Goal: Task Accomplishment & Management: Use online tool/utility

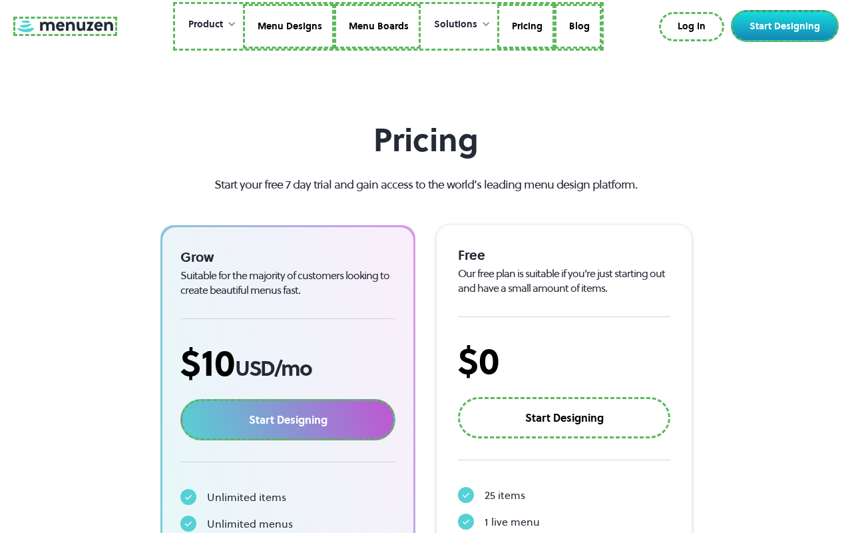
click at [63, 26] on link at bounding box center [65, 26] width 104 height 19
click at [288, 26] on link "Menu Designs" at bounding box center [286, 26] width 91 height 45
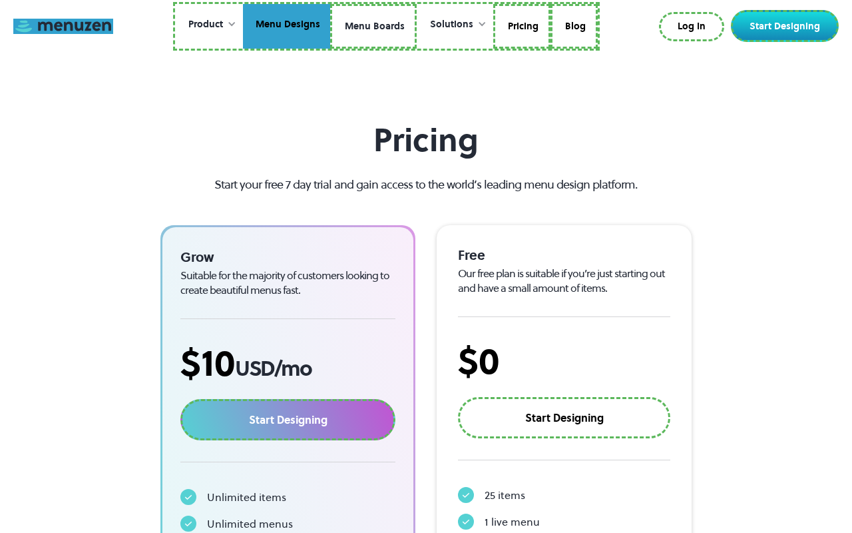
click at [373, 26] on link "Menu Boards" at bounding box center [373, 26] width 87 height 45
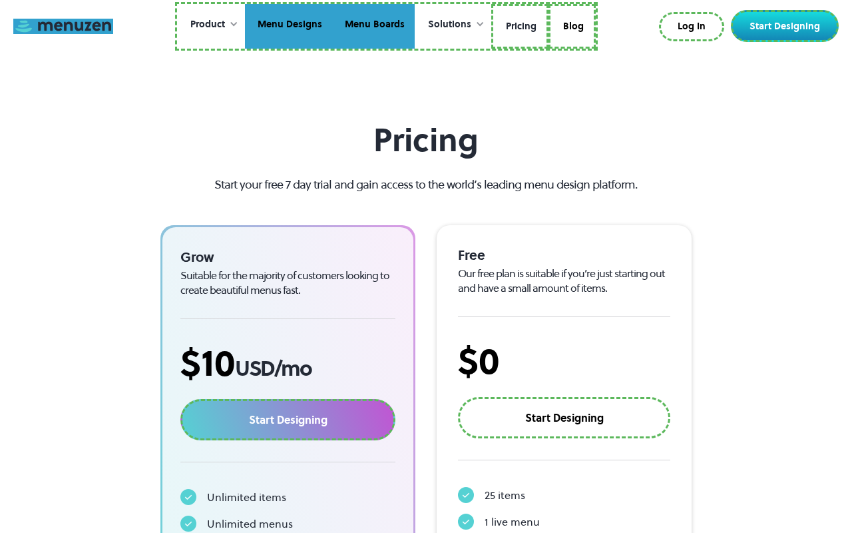
click at [519, 26] on link "Pricing" at bounding box center [519, 26] width 57 height 45
click at [570, 24] on link "Blog" at bounding box center [570, 26] width 47 height 45
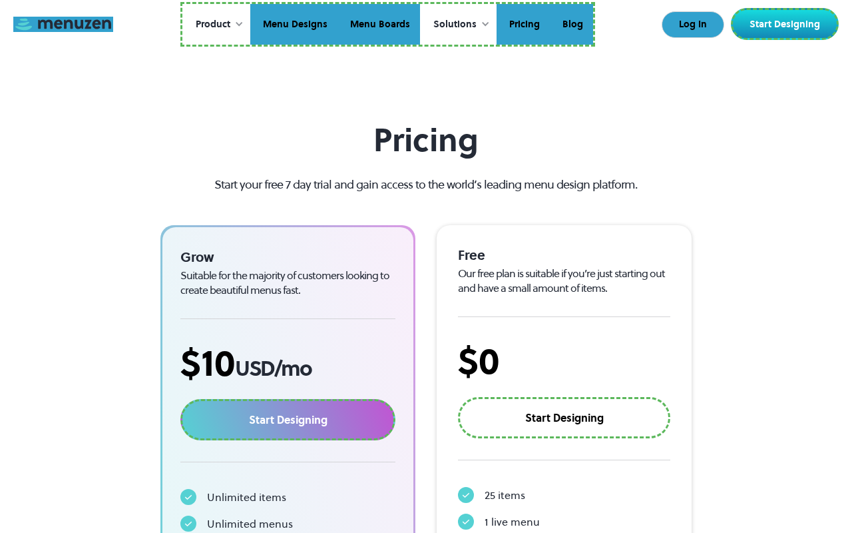
click at [694, 25] on link "Log In" at bounding box center [693, 24] width 63 height 27
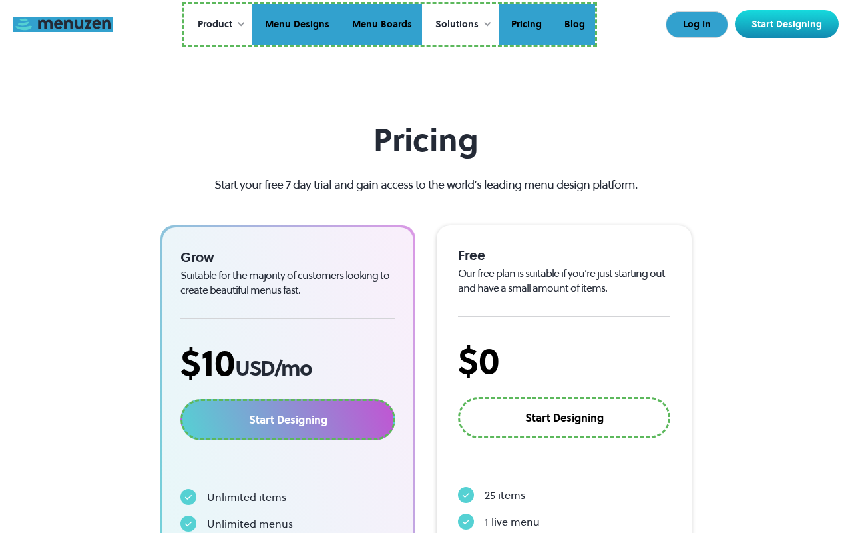
click at [788, 24] on link "Start Designing" at bounding box center [787, 24] width 104 height 28
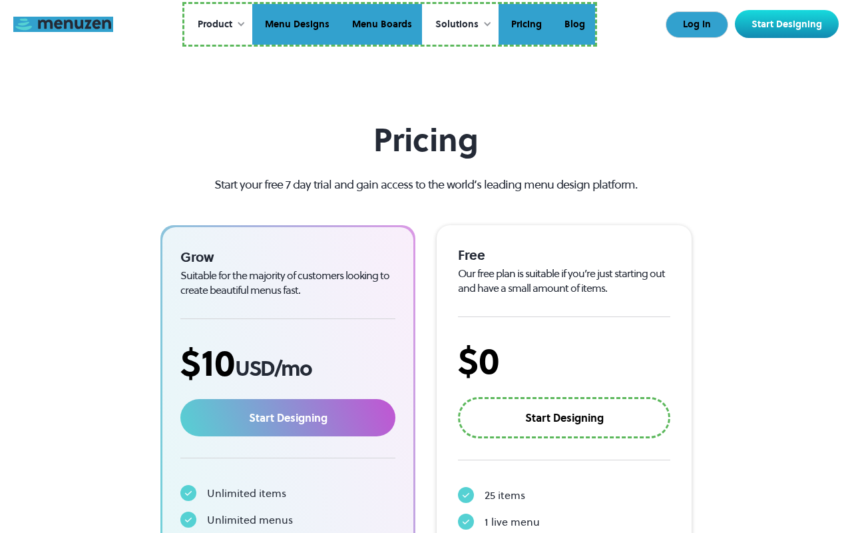
click at [288, 417] on link "Start Designing" at bounding box center [287, 417] width 215 height 37
click at [564, 415] on link "Start Designing" at bounding box center [564, 417] width 212 height 41
